Goal: Task Accomplishment & Management: Manage account settings

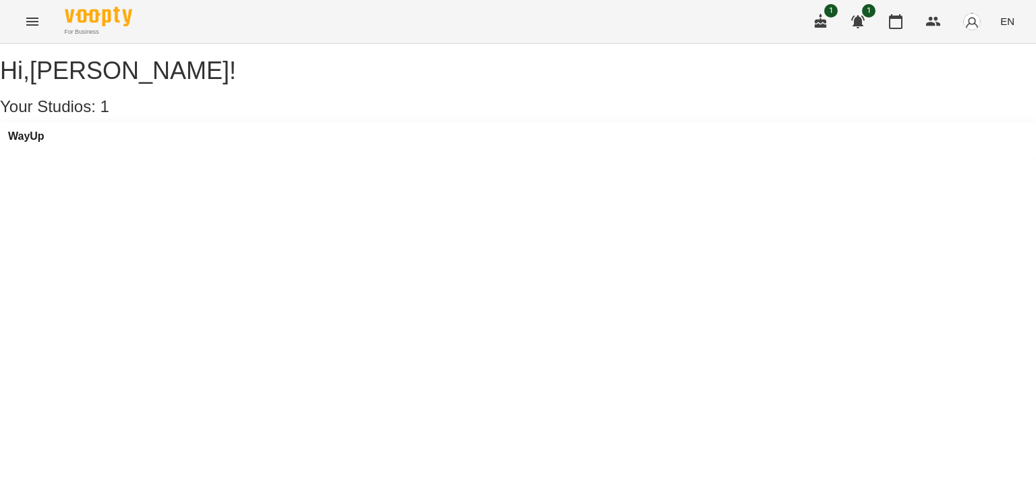
drag, startPoint x: 891, startPoint y: 28, endPoint x: 884, endPoint y: 33, distance: 9.2
click at [891, 27] on icon "button" at bounding box center [896, 21] width 16 height 16
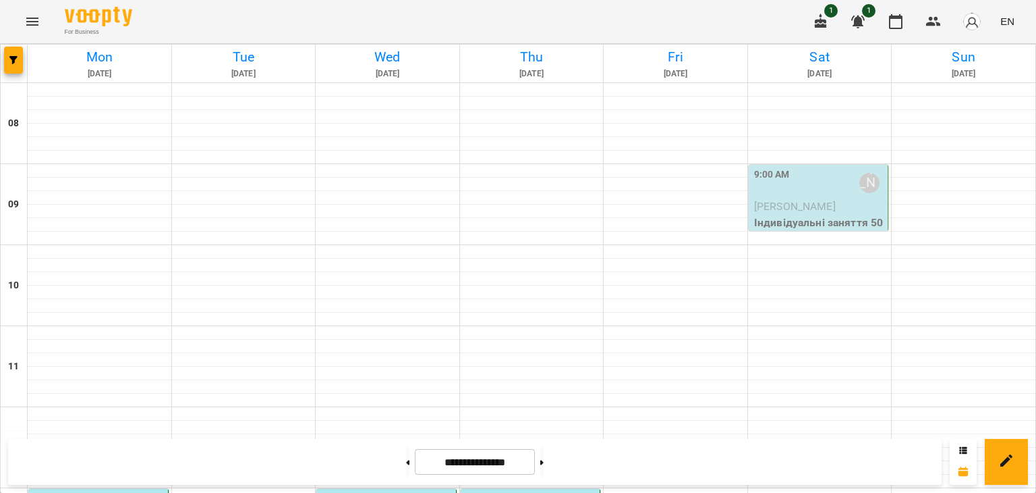
scroll to position [405, 0]
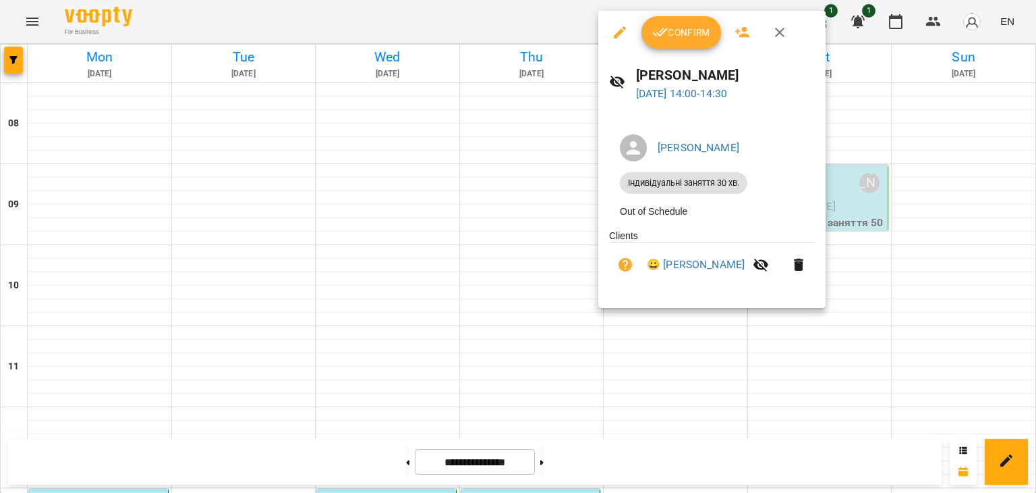
click at [681, 36] on span "Confirm" at bounding box center [681, 32] width 58 height 16
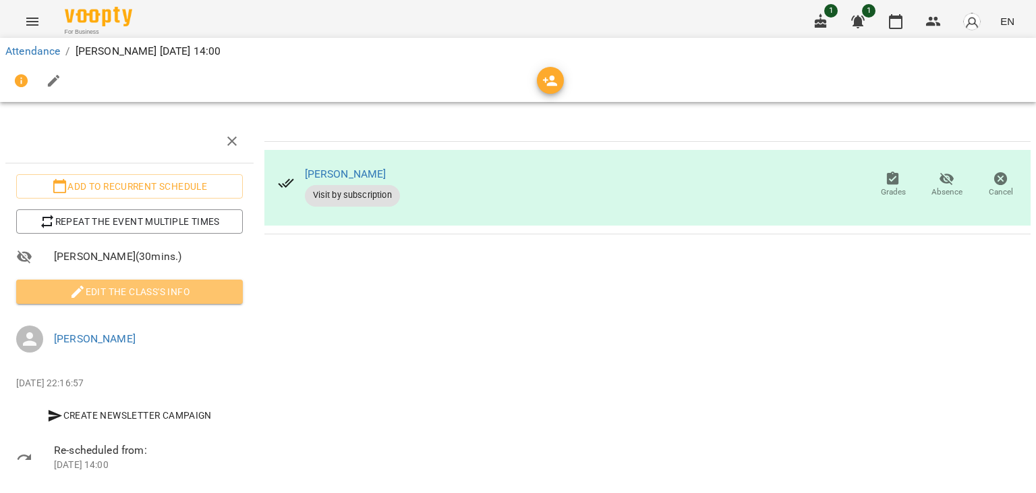
click at [157, 288] on span "Edit the class's Info" at bounding box center [129, 291] width 205 height 16
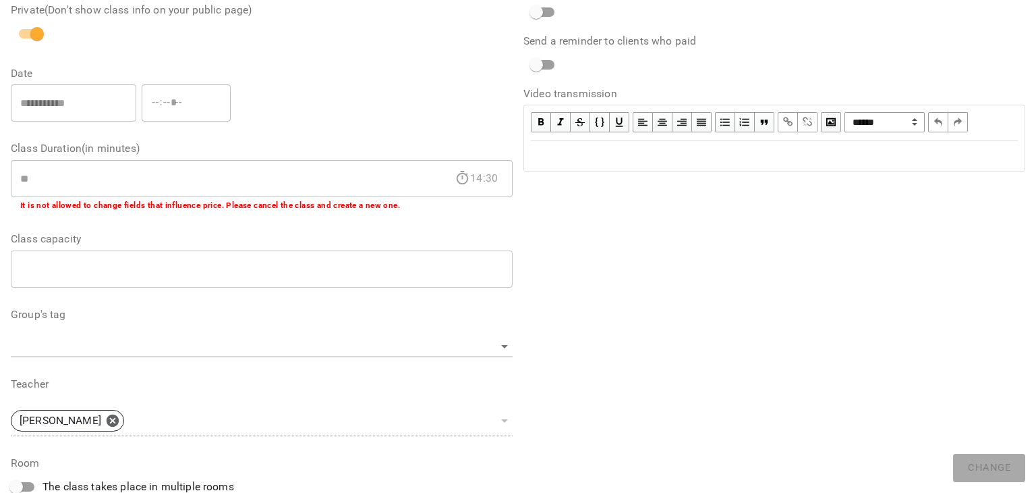
scroll to position [405, 0]
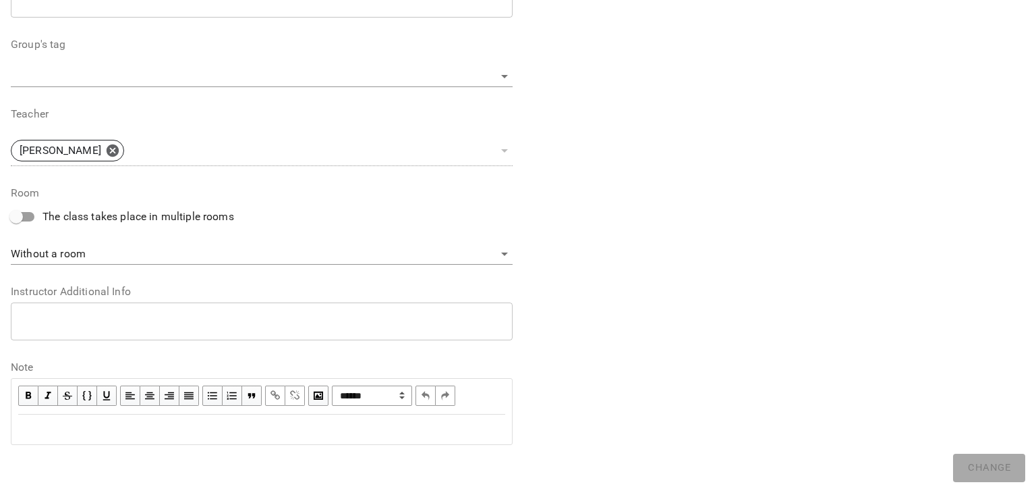
click at [121, 428] on div "Edit text" at bounding box center [261, 429] width 487 height 16
drag, startPoint x: 25, startPoint y: 434, endPoint x: 3, endPoint y: 428, distance: 22.4
click at [3, 428] on div "**********" at bounding box center [518, 37] width 1036 height 911
copy span "**********"
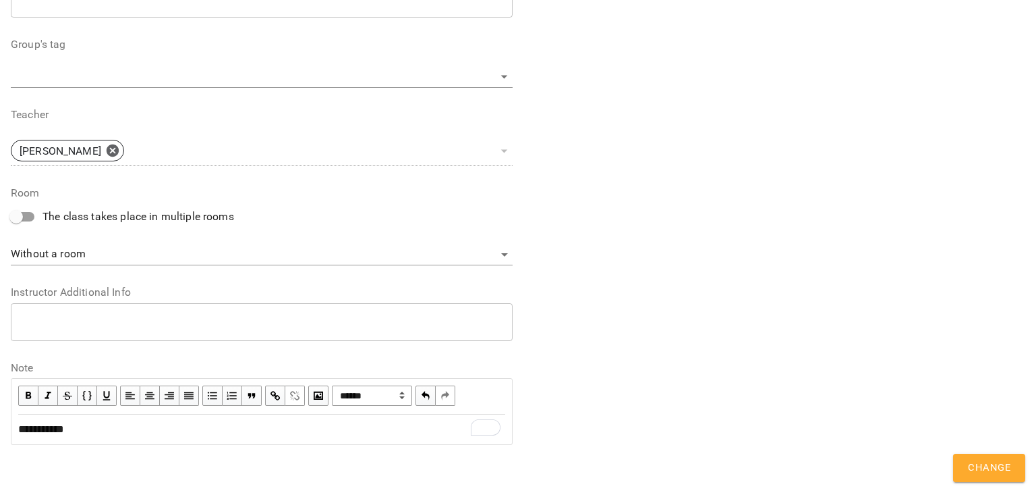
click at [1007, 474] on span "Change" at bounding box center [989, 468] width 43 height 18
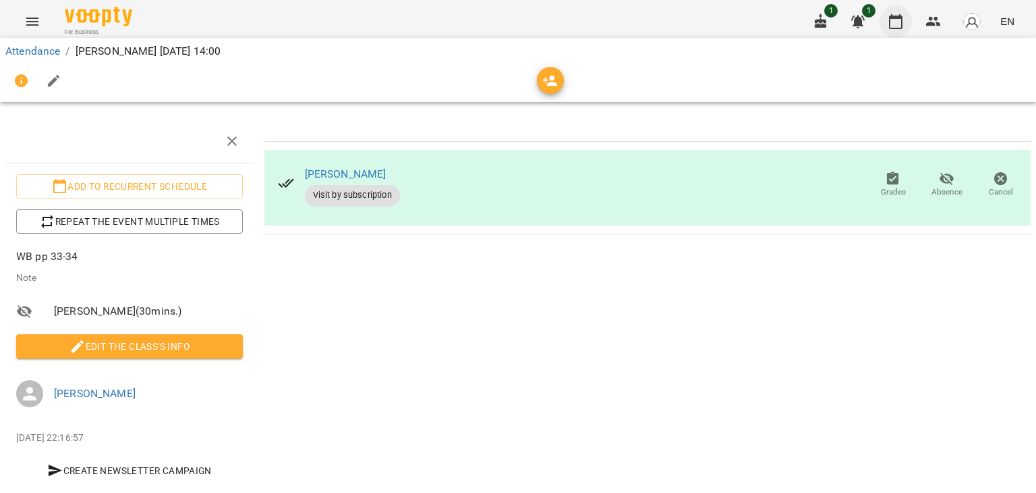
click at [894, 22] on icon "button" at bounding box center [896, 21] width 16 height 16
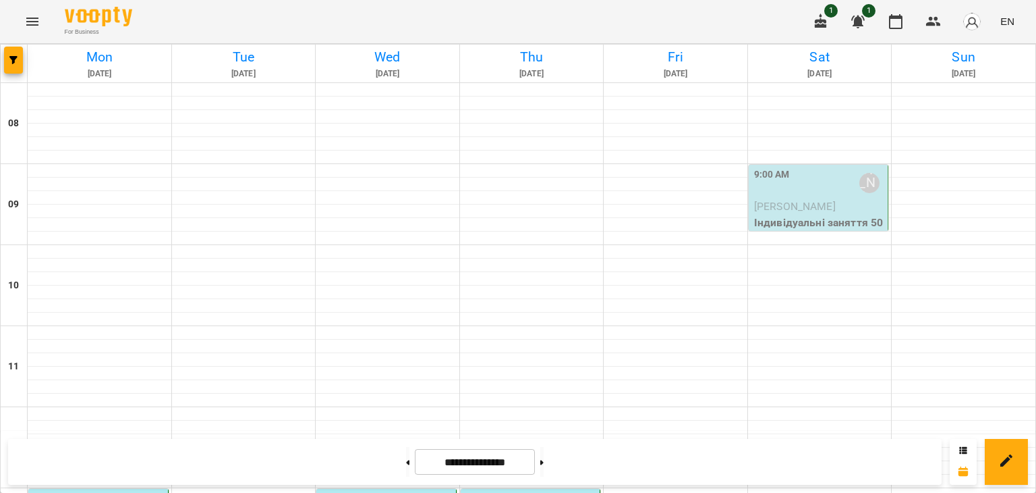
scroll to position [337, 0]
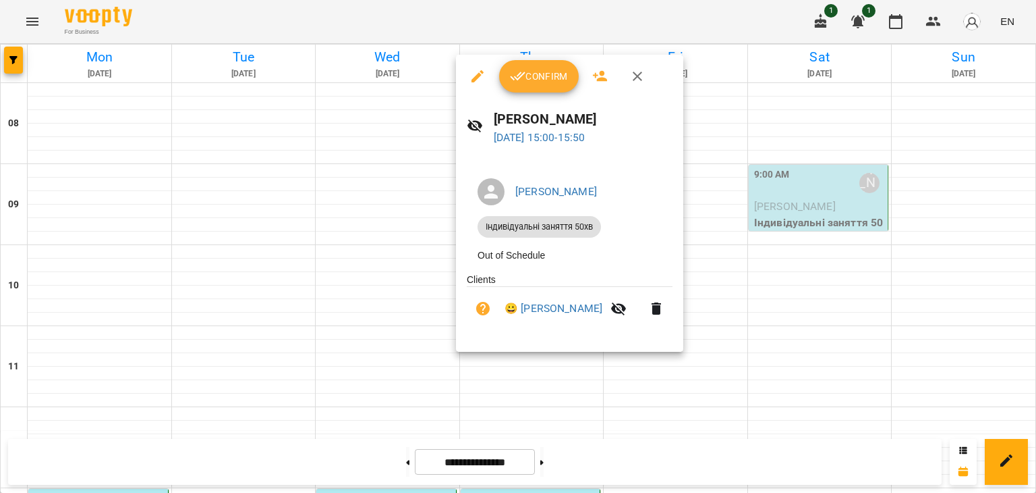
click at [520, 68] on icon "button" at bounding box center [518, 76] width 16 height 16
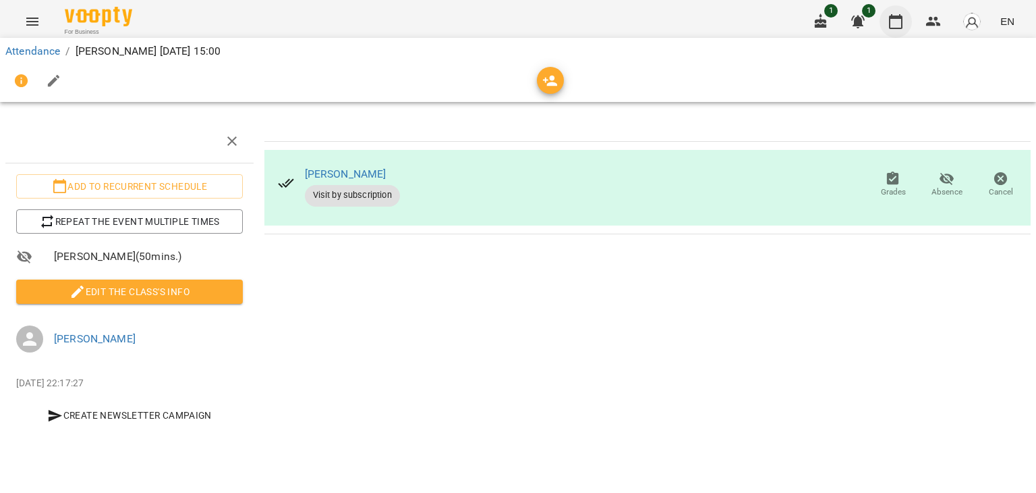
click at [899, 22] on icon "button" at bounding box center [896, 21] width 16 height 16
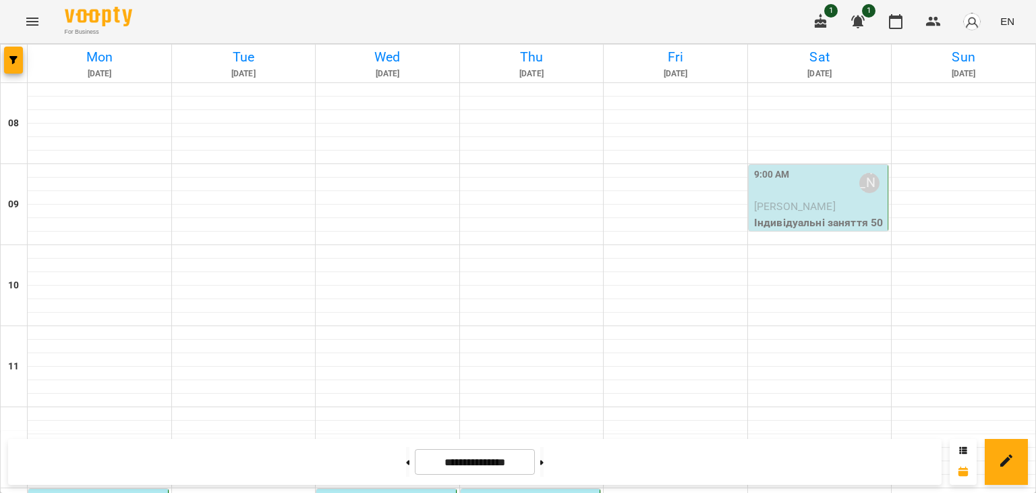
scroll to position [540, 0]
click at [979, 15] on img "button" at bounding box center [972, 21] width 19 height 19
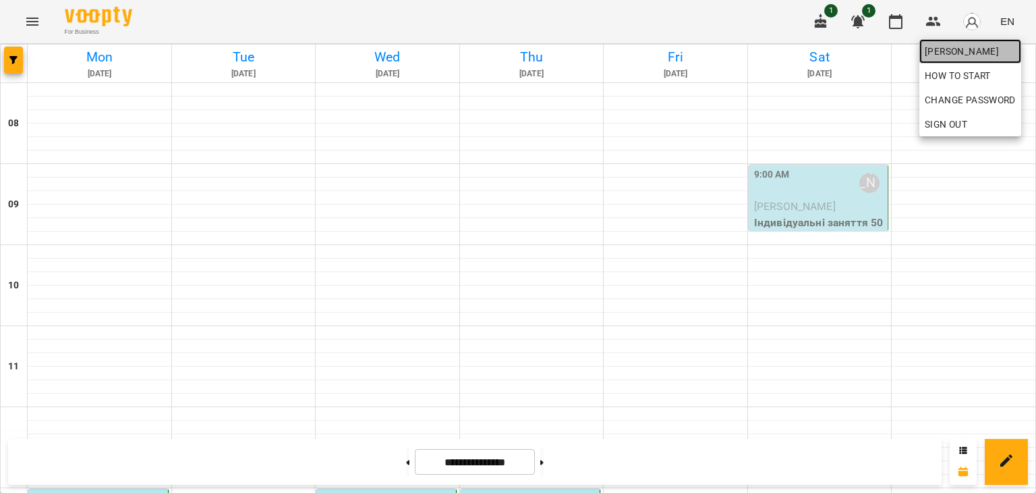
click at [959, 55] on span "[PERSON_NAME]" at bounding box center [970, 51] width 91 height 16
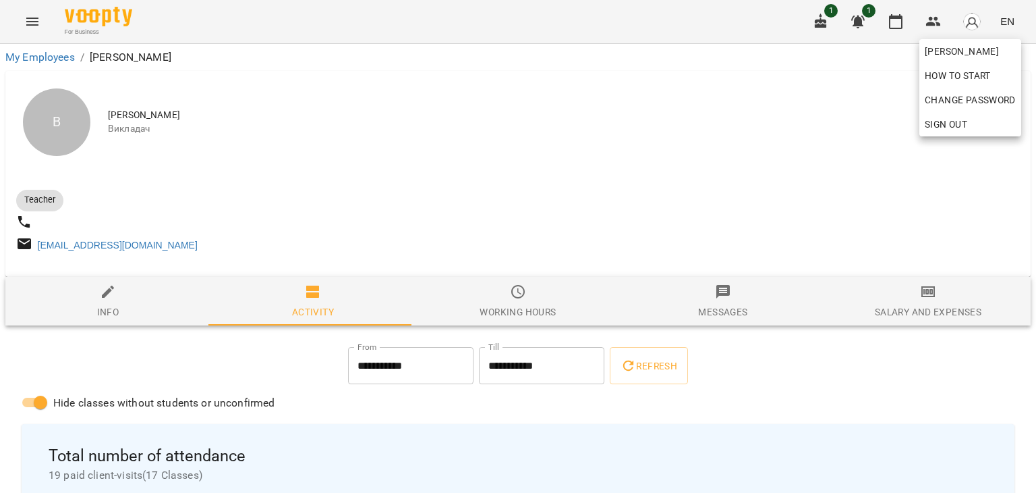
click at [893, 308] on div at bounding box center [518, 246] width 1036 height 493
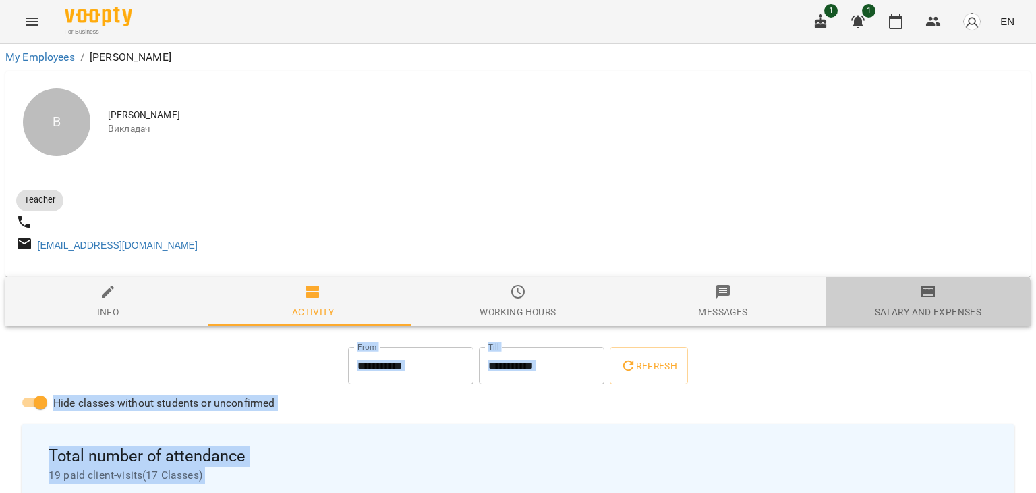
click at [917, 318] on div "Salary and Expenses" at bounding box center [928, 312] width 107 height 16
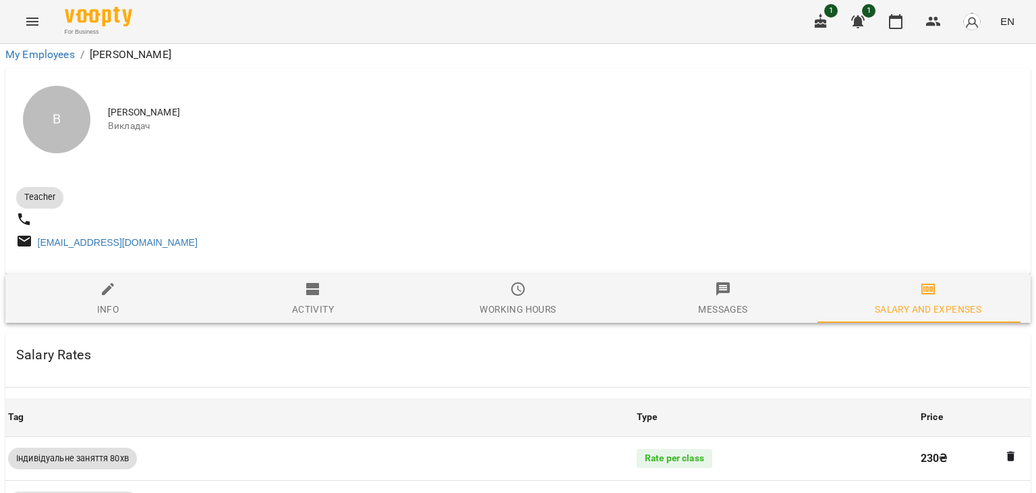
scroll to position [613, 0]
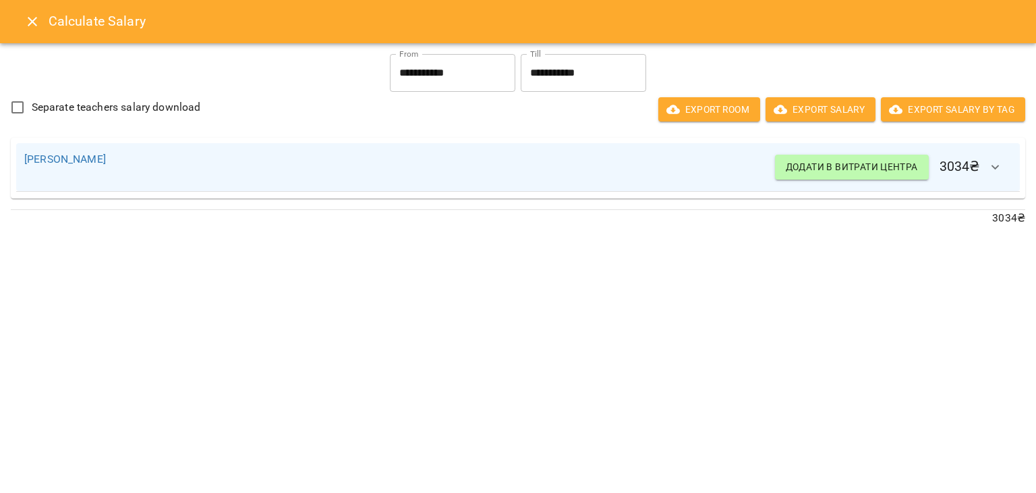
click at [31, 21] on icon "Close" at bounding box center [32, 21] width 9 height 9
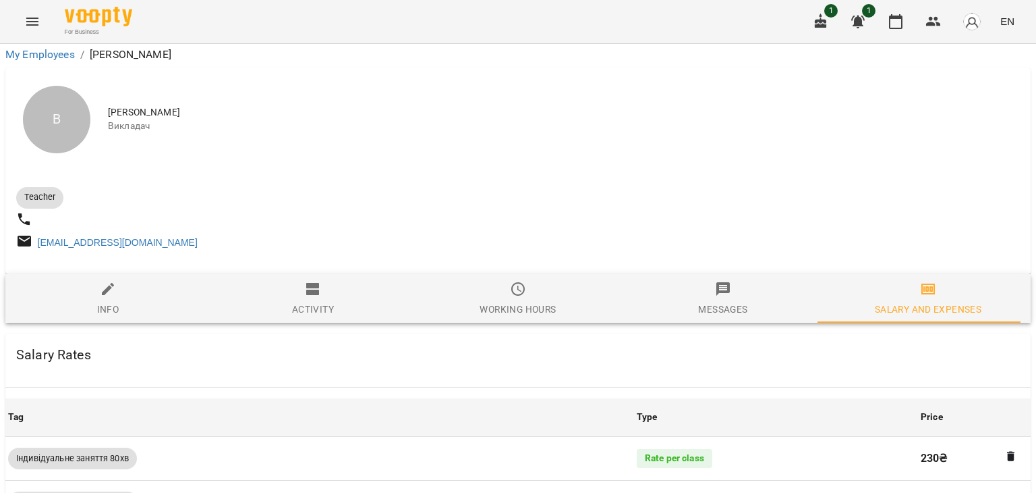
scroll to position [0, 0]
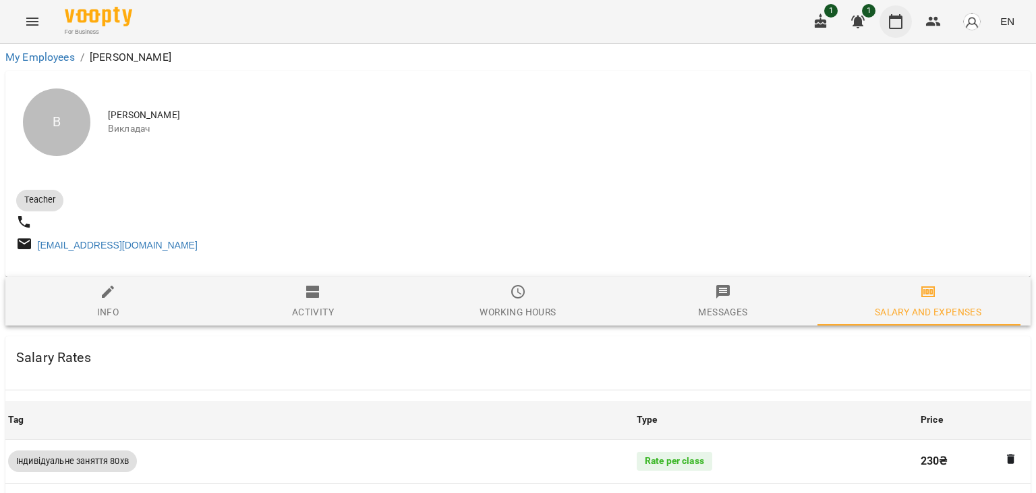
click at [893, 11] on button "button" at bounding box center [896, 21] width 32 height 32
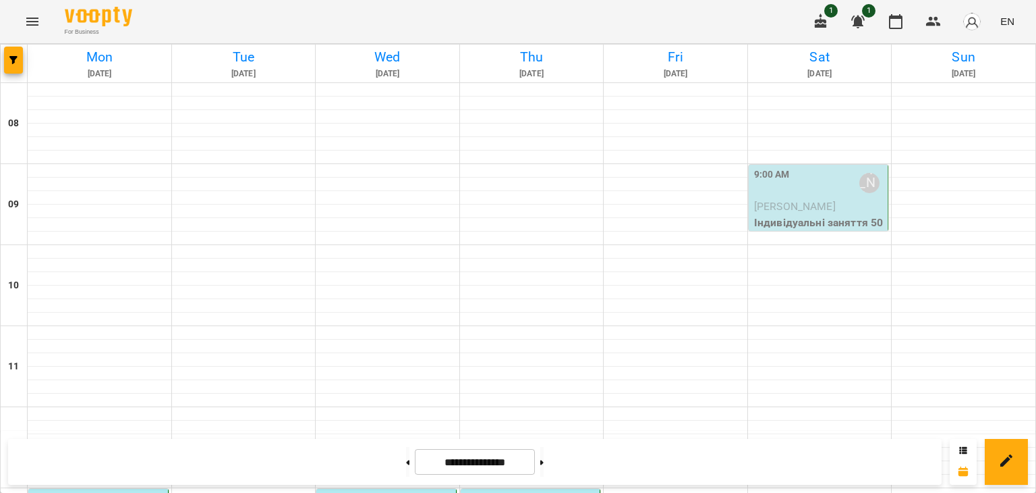
scroll to position [270, 0]
click at [406, 459] on button at bounding box center [407, 462] width 3 height 30
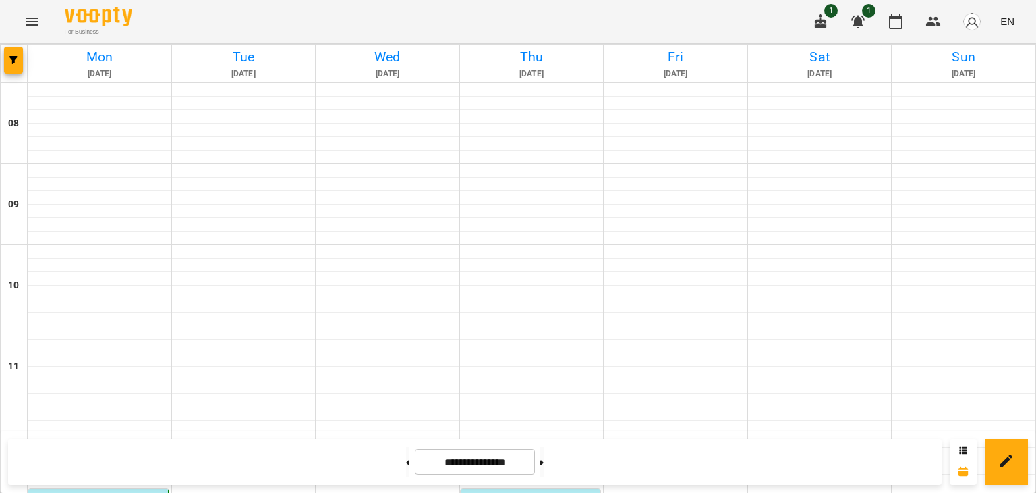
scroll to position [607, 0]
click at [407, 461] on icon at bounding box center [408, 461] width 3 height 5
click at [544, 464] on button at bounding box center [541, 462] width 3 height 30
type input "**********"
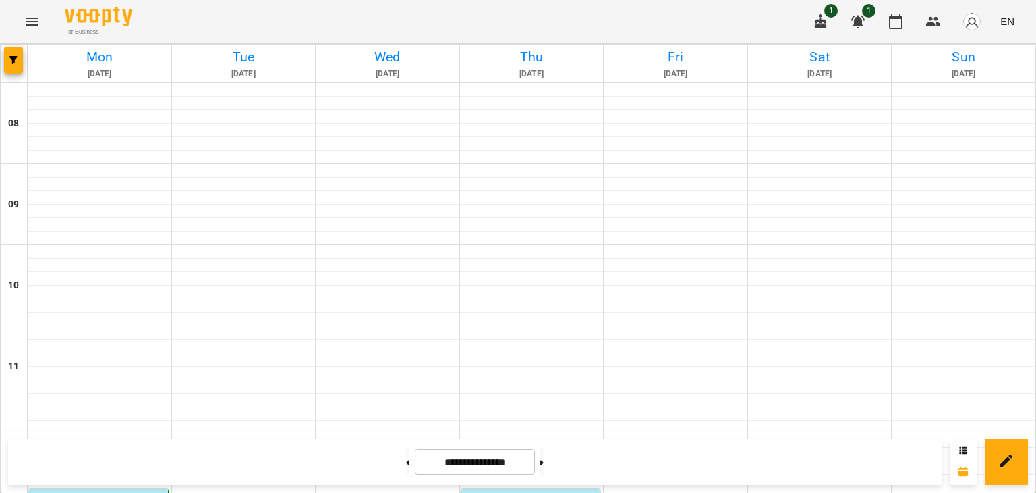
scroll to position [472, 0]
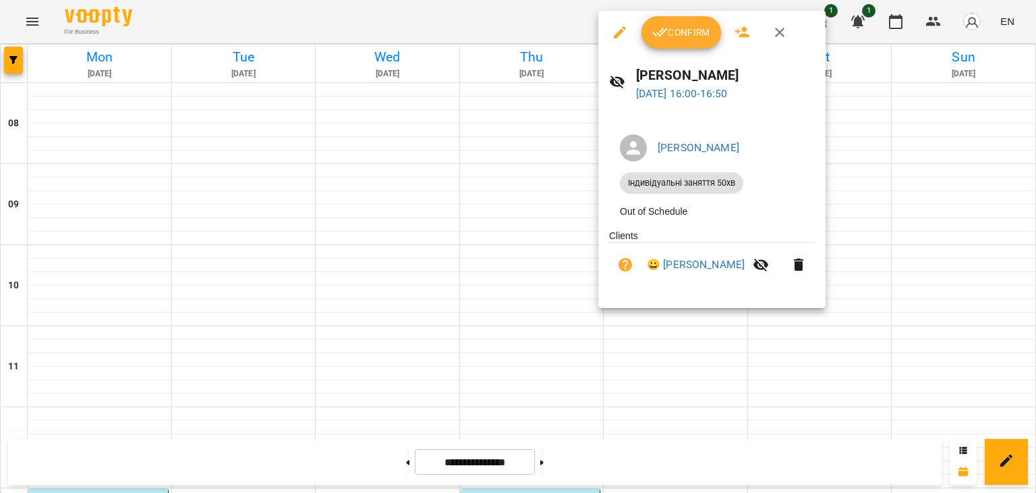
click at [676, 29] on span "Confirm" at bounding box center [681, 32] width 58 height 16
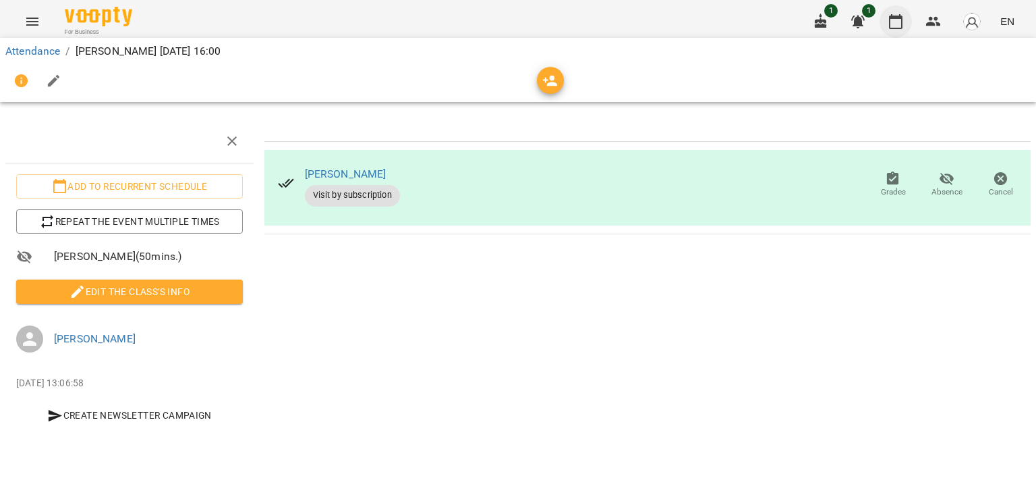
click at [901, 15] on icon "button" at bounding box center [895, 21] width 13 height 15
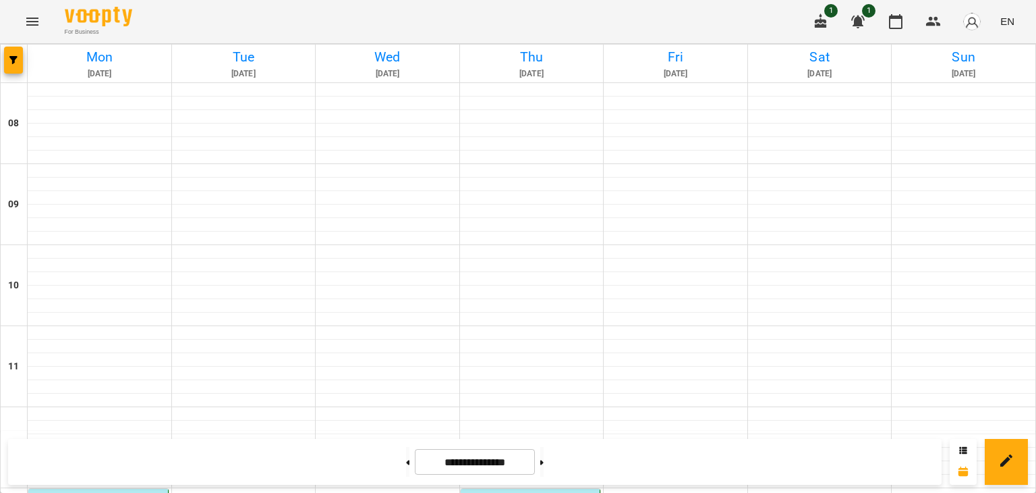
scroll to position [607, 0]
click at [544, 459] on button at bounding box center [541, 462] width 3 height 30
type input "**********"
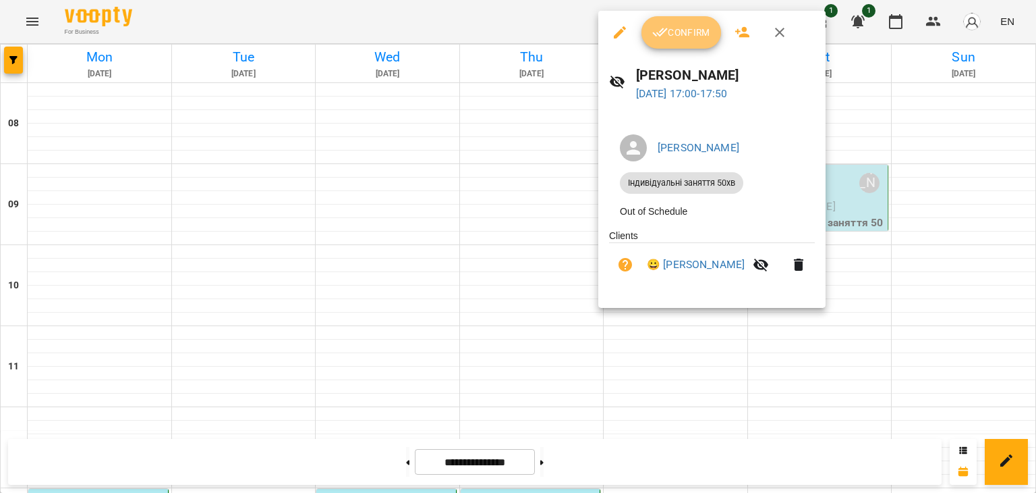
click at [679, 36] on span "Confirm" at bounding box center [681, 32] width 58 height 16
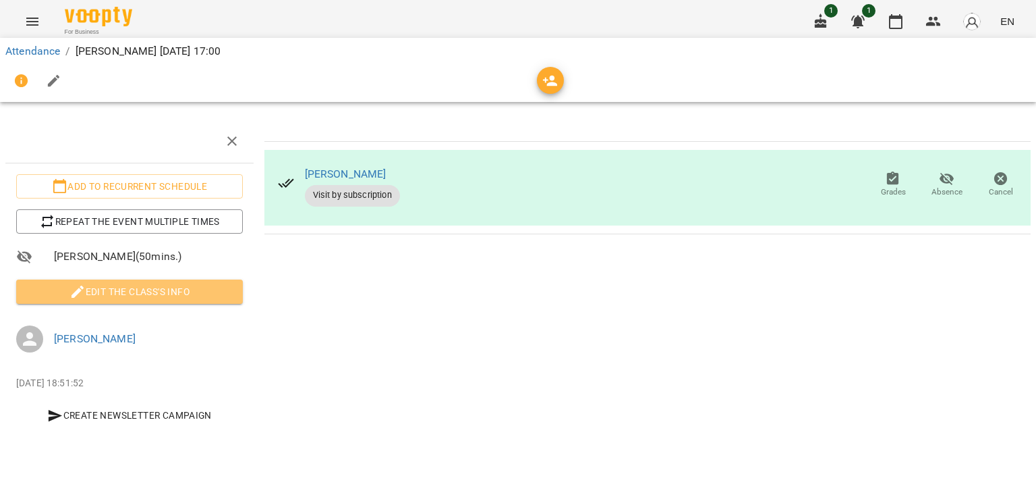
click at [223, 283] on span "Edit the class's Info" at bounding box center [129, 291] width 205 height 16
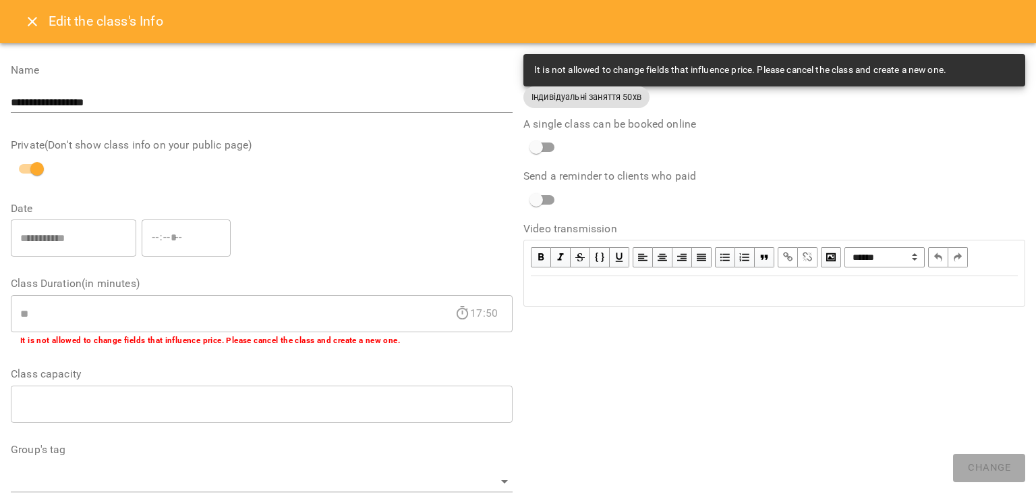
scroll to position [405, 0]
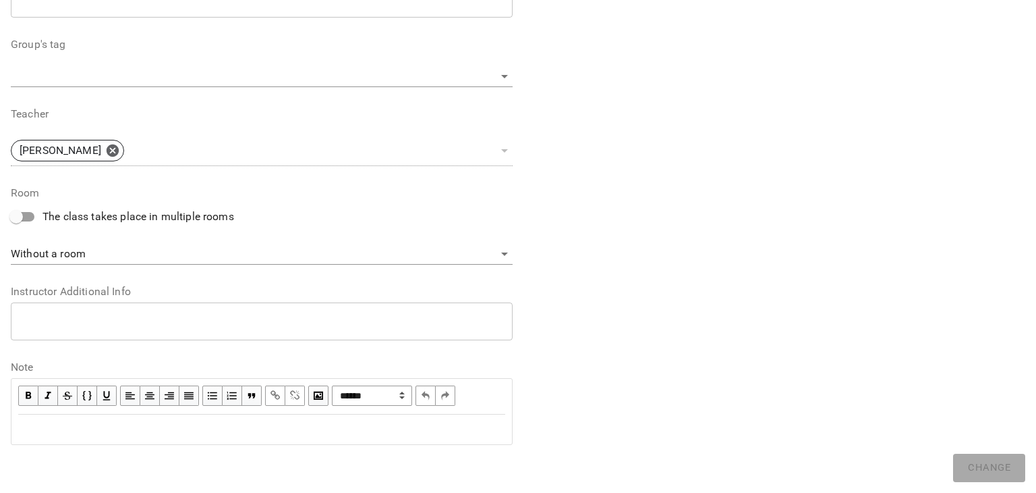
click at [121, 433] on div "Edit text" at bounding box center [261, 429] width 487 height 16
click at [981, 466] on span "Change" at bounding box center [989, 468] width 43 height 18
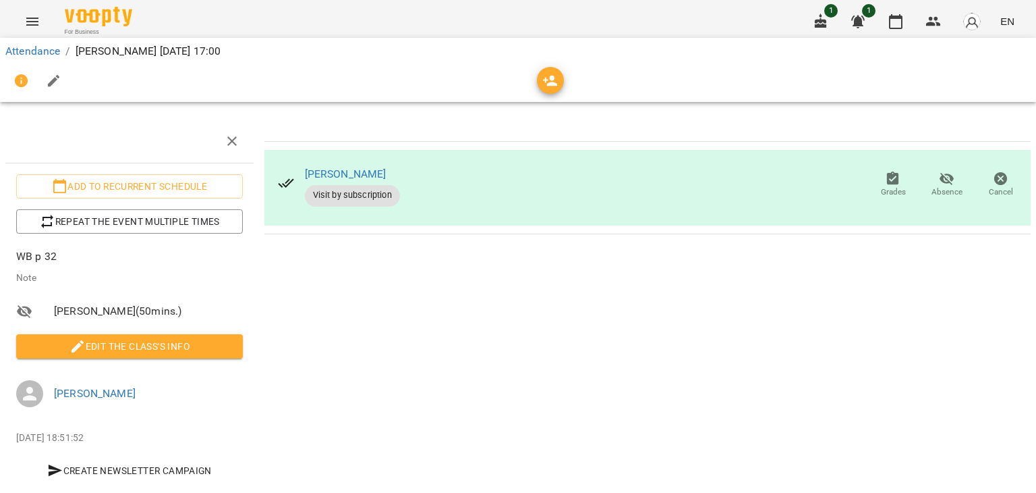
click at [970, 27] on img "button" at bounding box center [972, 21] width 19 height 19
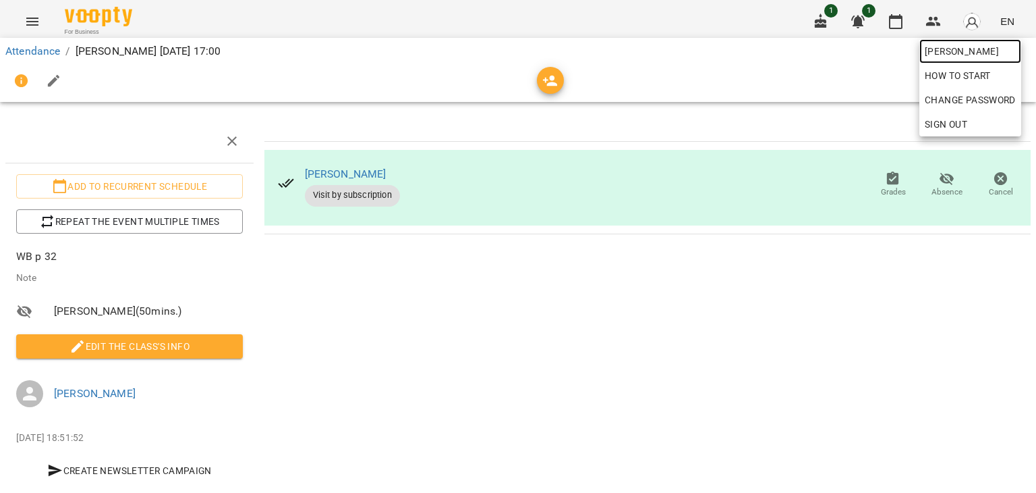
click at [958, 47] on span "[PERSON_NAME]" at bounding box center [970, 51] width 91 height 16
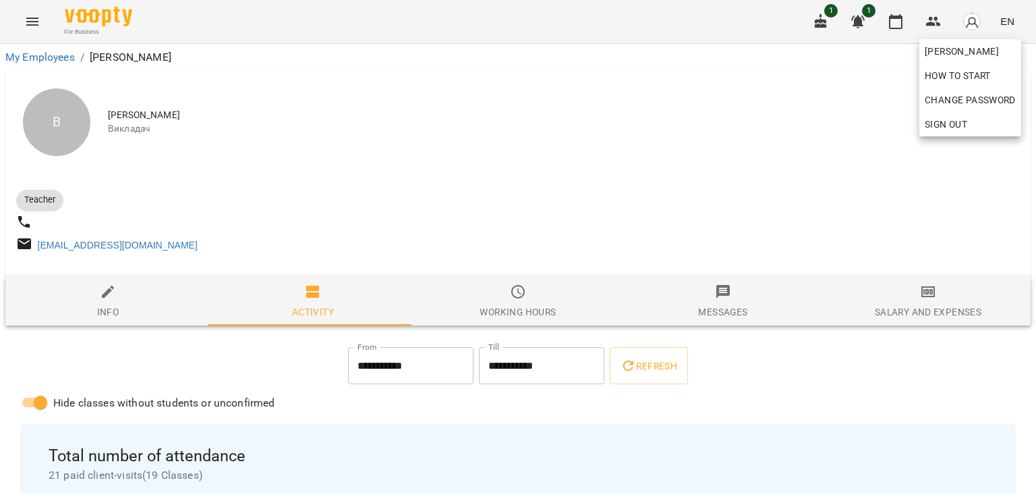
click at [896, 299] on div at bounding box center [518, 246] width 1036 height 493
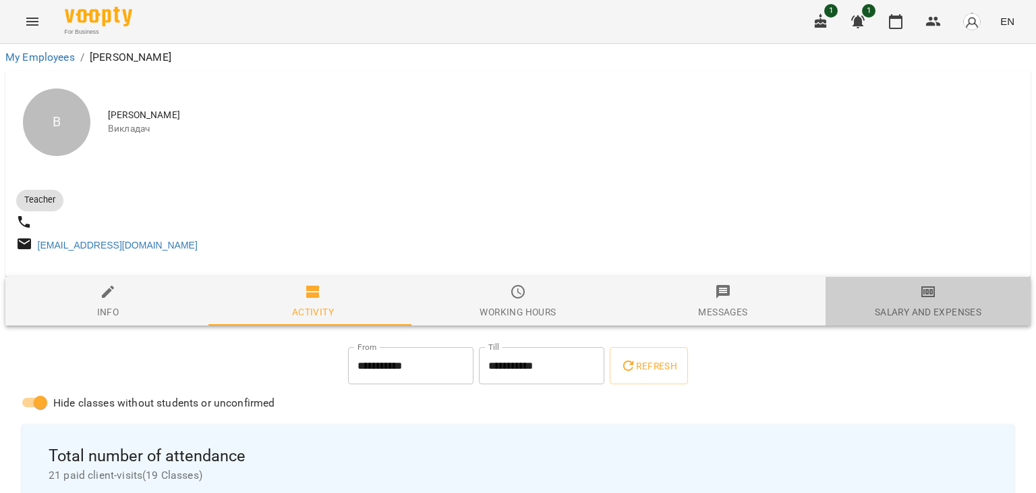
click at [932, 296] on span "Salary and Expenses" at bounding box center [928, 301] width 189 height 36
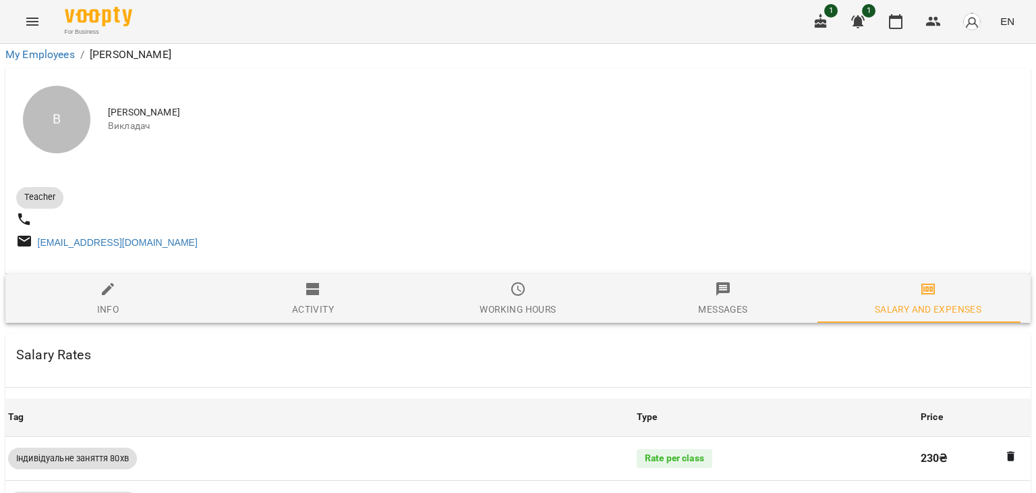
scroll to position [613, 0]
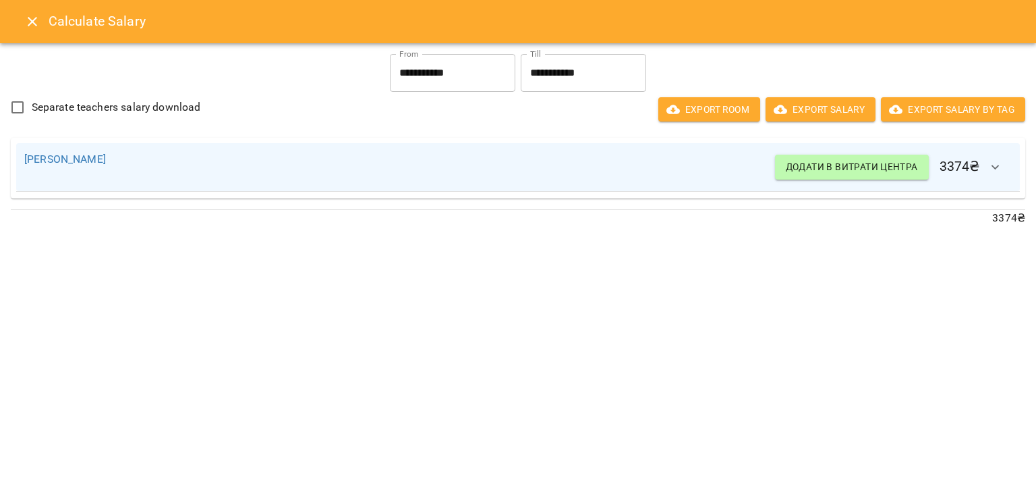
click at [30, 20] on icon "Close" at bounding box center [32, 21] width 9 height 9
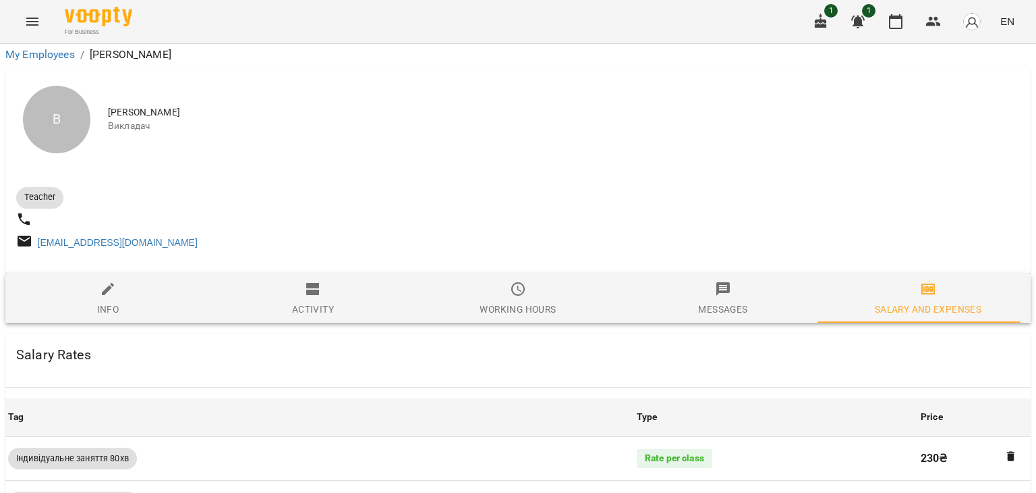
scroll to position [0, 0]
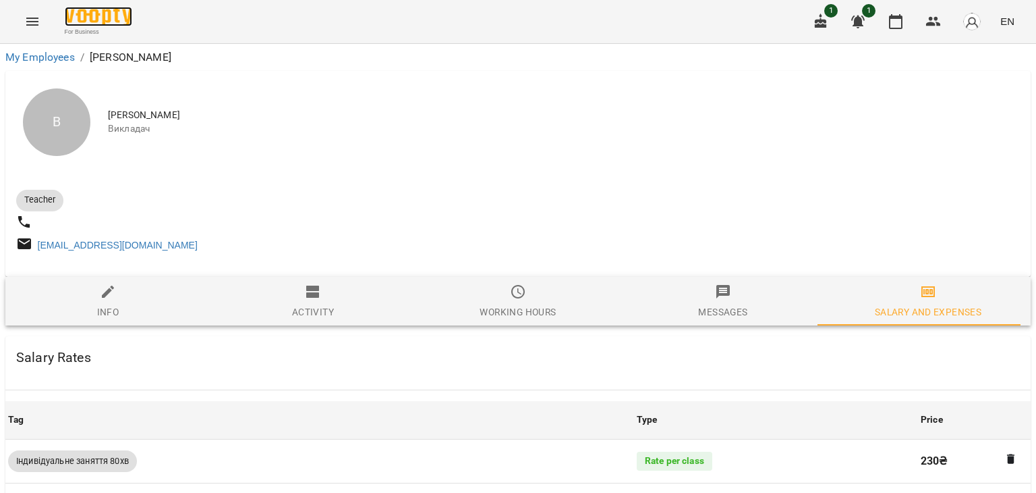
click at [124, 11] on img at bounding box center [98, 17] width 67 height 20
